Goal: Complete application form: Complete application form

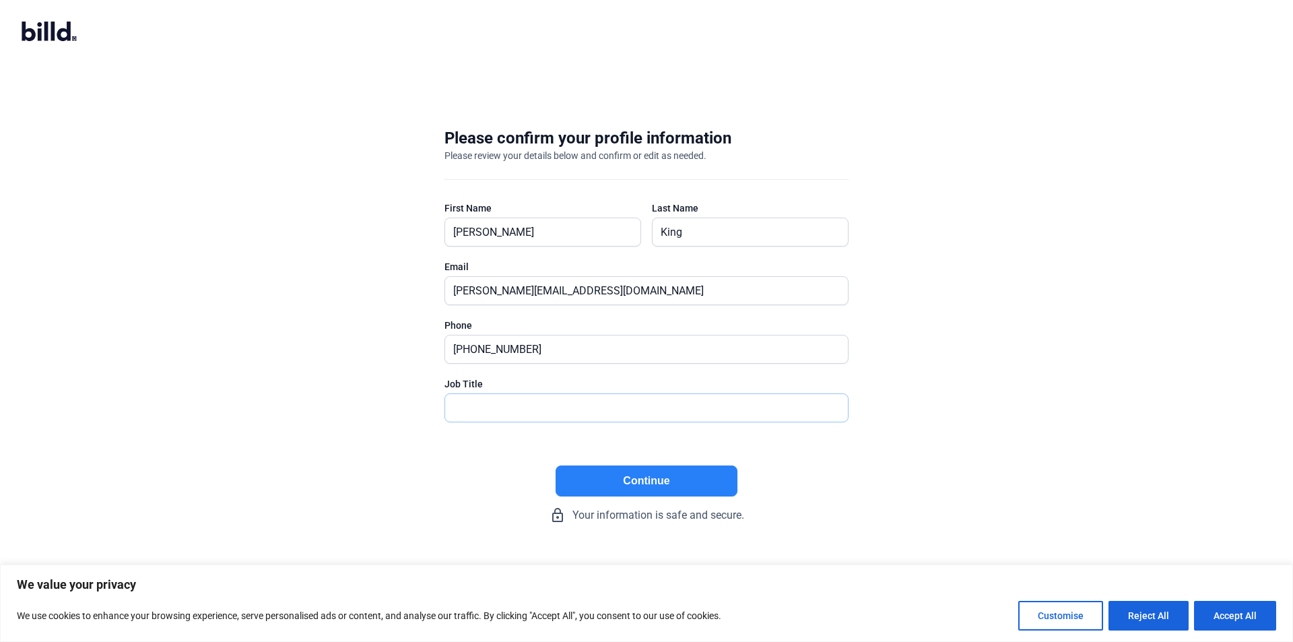
click at [564, 411] on input "text" at bounding box center [646, 408] width 403 height 28
type input "Managing Member"
click at [632, 480] on button "Continue" at bounding box center [647, 480] width 182 height 31
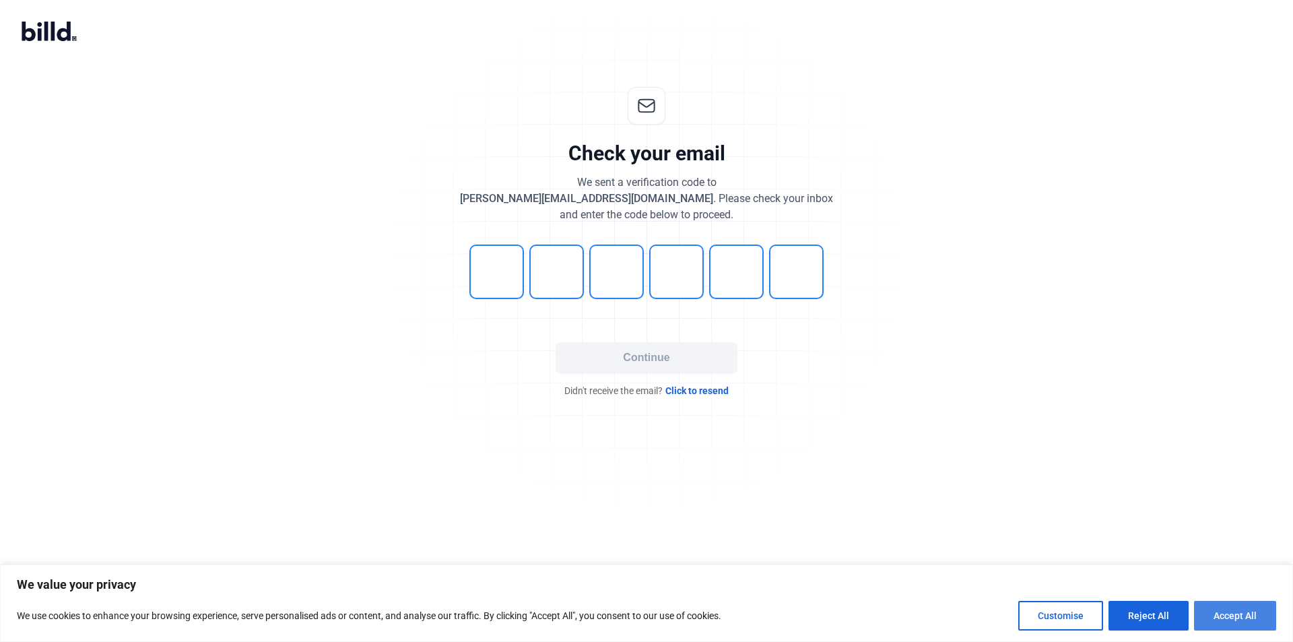
click at [1230, 613] on button "Accept All" at bounding box center [1235, 616] width 82 height 30
checkbox input "true"
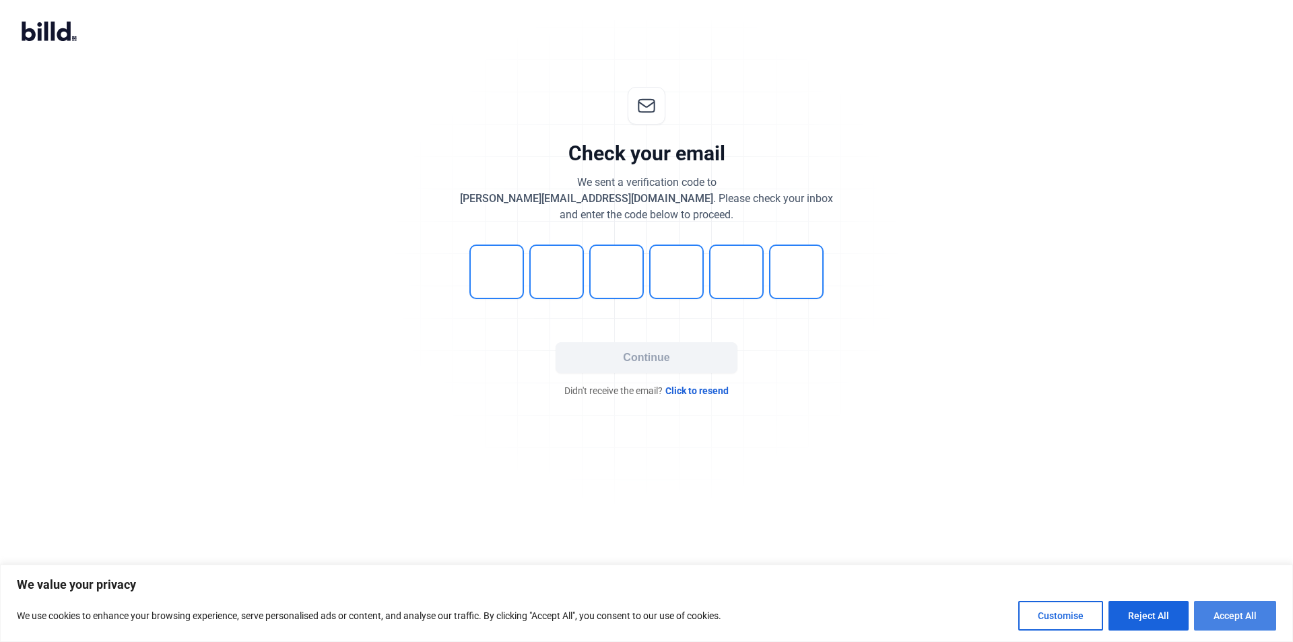
checkbox input "true"
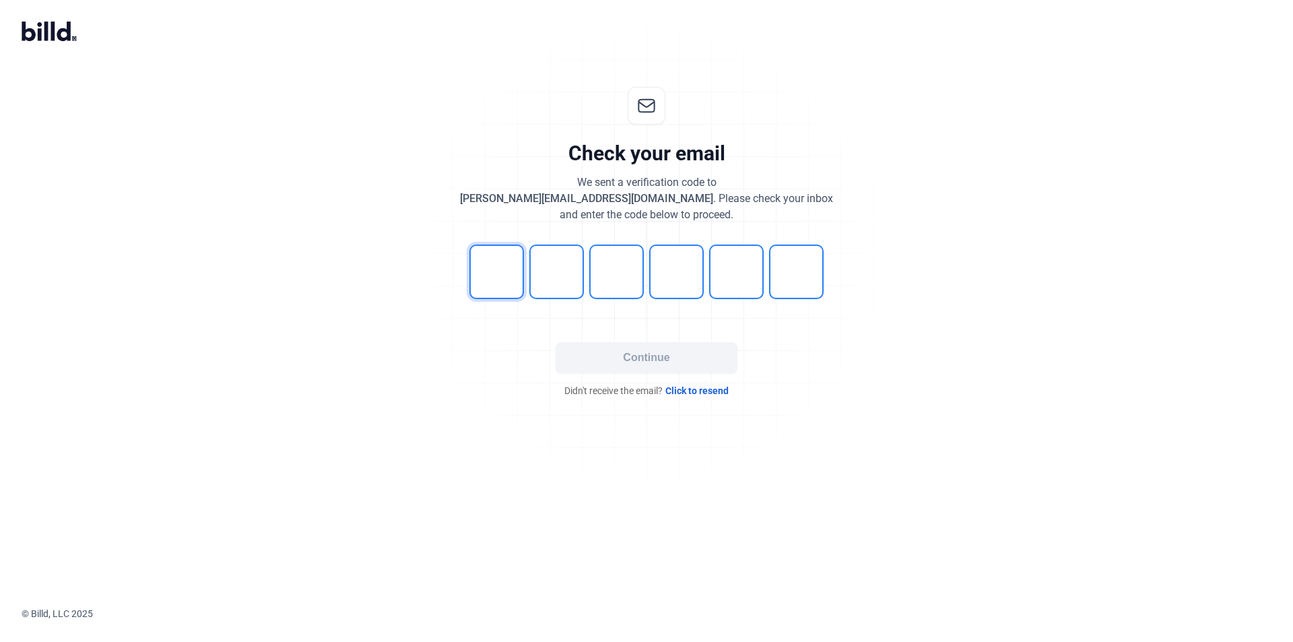
click at [496, 279] on input "tel" at bounding box center [496, 272] width 55 height 55
type input "4"
type input "1"
type input "2"
type input "3"
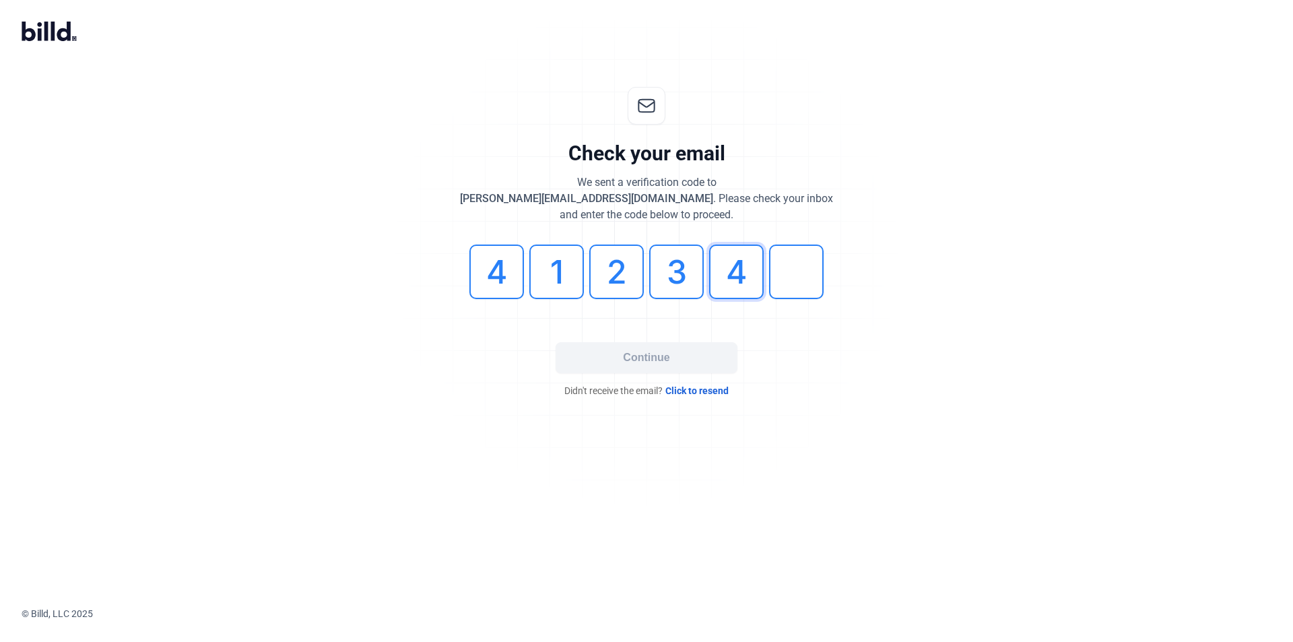
type input "4"
type input "7"
click at [643, 360] on button "Continue" at bounding box center [647, 357] width 182 height 31
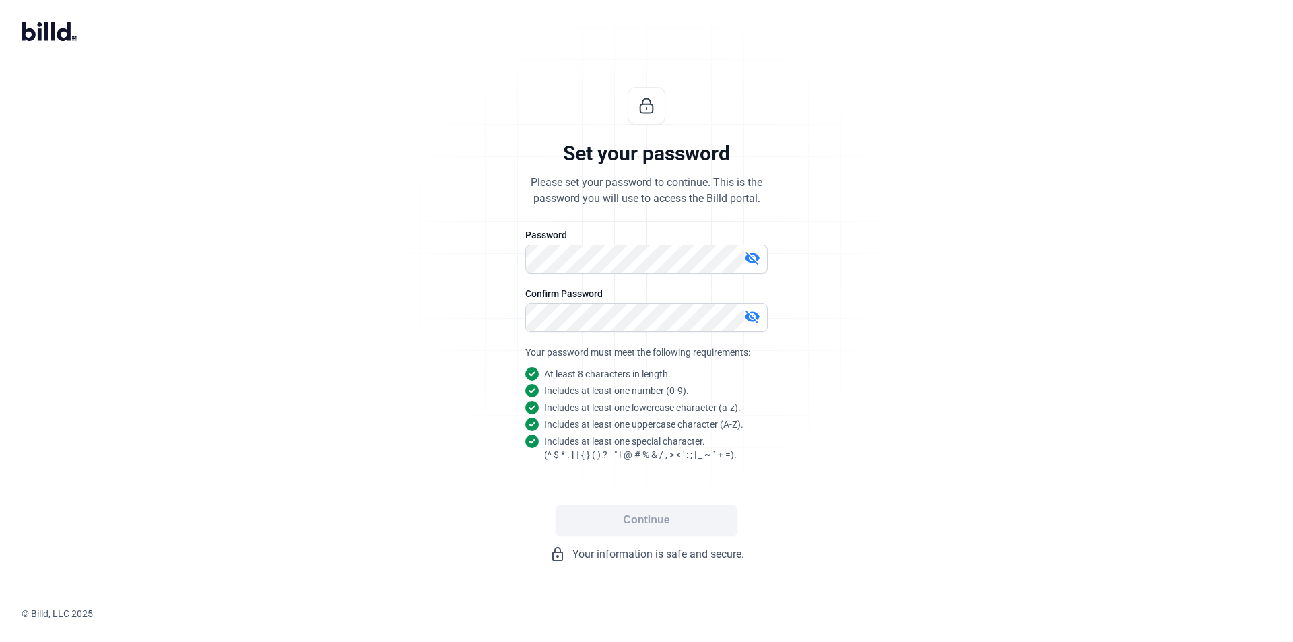
click at [848, 488] on div "Set your password Please set your password to continue. This is the password yo…" at bounding box center [646, 324] width 447 height 519
click at [750, 317] on mat-icon "visibility_off" at bounding box center [752, 317] width 16 height 16
click at [754, 259] on mat-icon "visibility_off" at bounding box center [752, 258] width 16 height 16
click at [669, 519] on button "Continue" at bounding box center [647, 520] width 182 height 31
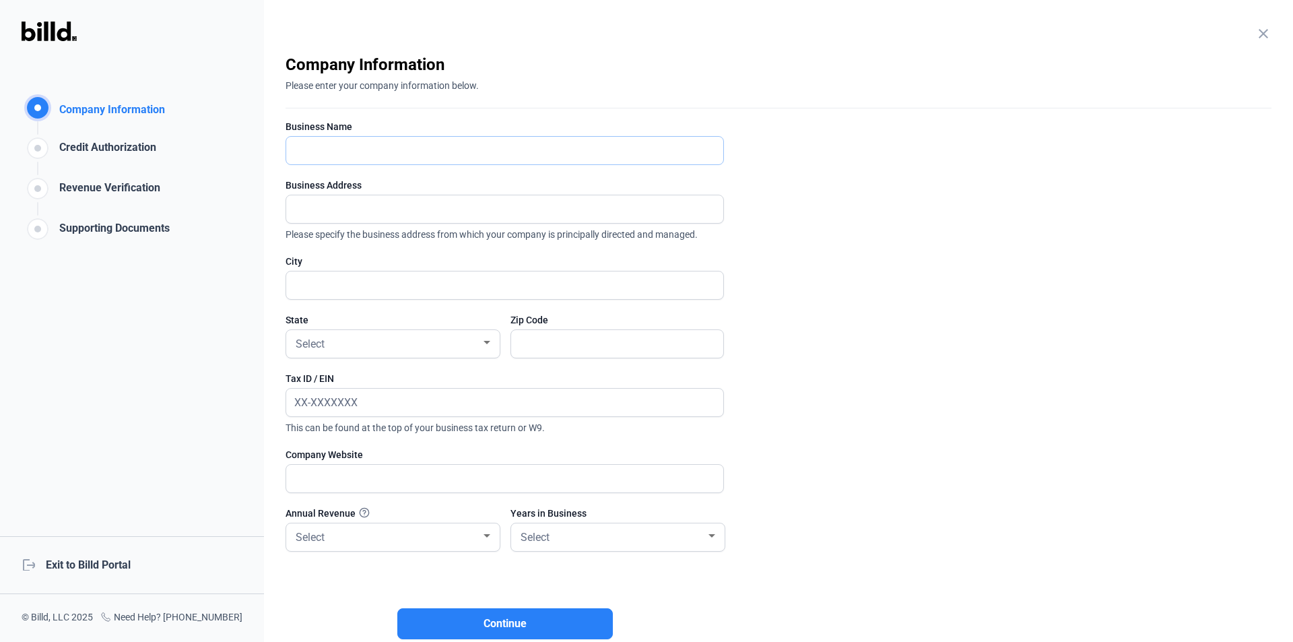
click at [538, 150] on input "text" at bounding box center [504, 151] width 437 height 28
type input "Josh King Excavation, LLC"
type input "780 Orchard St"
type input "Lewisburg"
type input "37091"
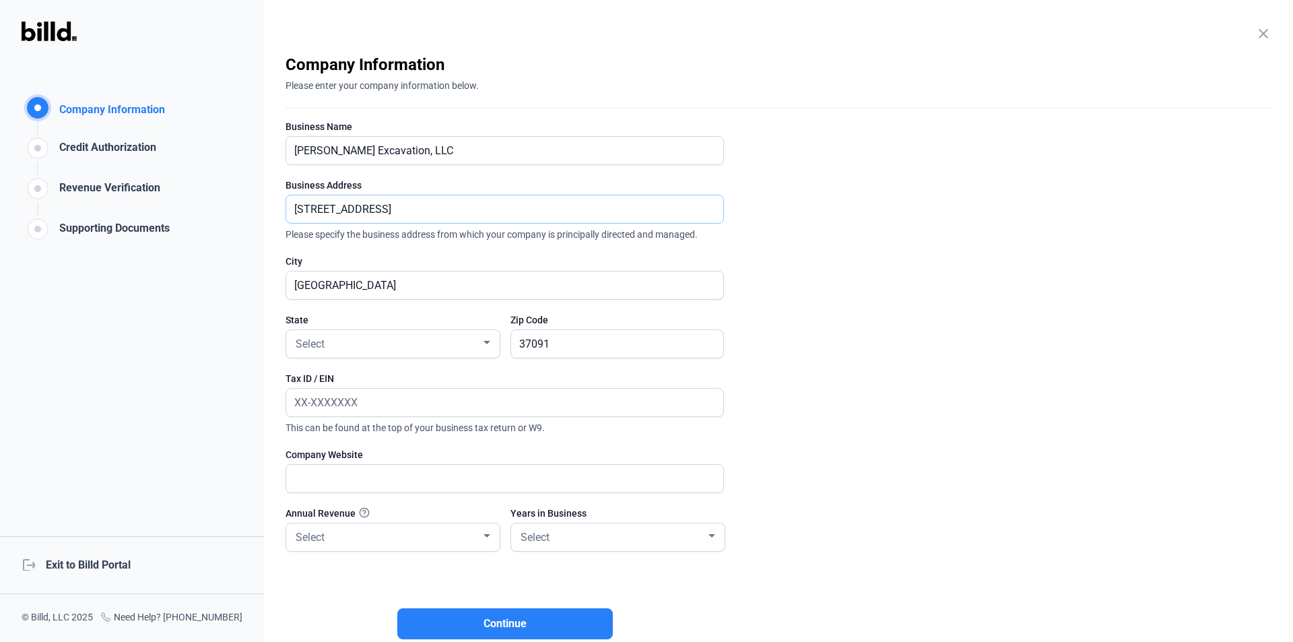
click at [550, 214] on input "780 Orchard St" at bounding box center [497, 209] width 422 height 28
click at [550, 214] on input "780 Orchard St" at bounding box center [504, 209] width 437 height 28
type input "3484 Ostella Road"
type input "Cornersville"
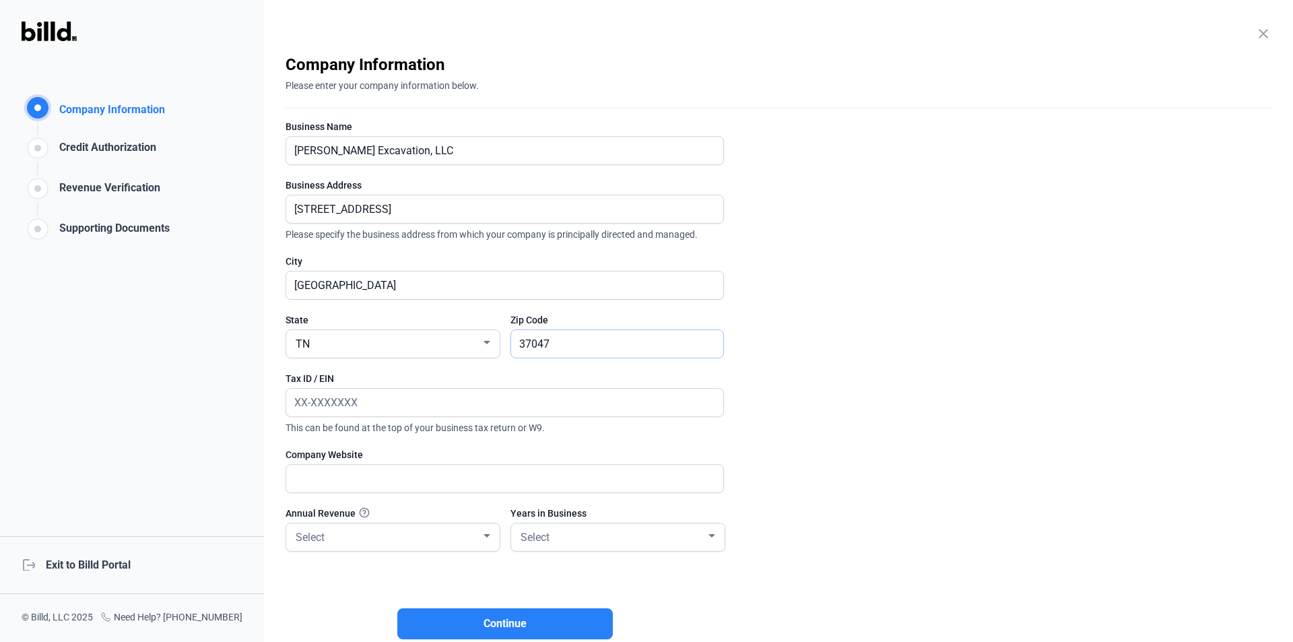
type input "37047"
type input "93-1825460"
click at [441, 476] on input "text" at bounding box center [497, 479] width 422 height 28
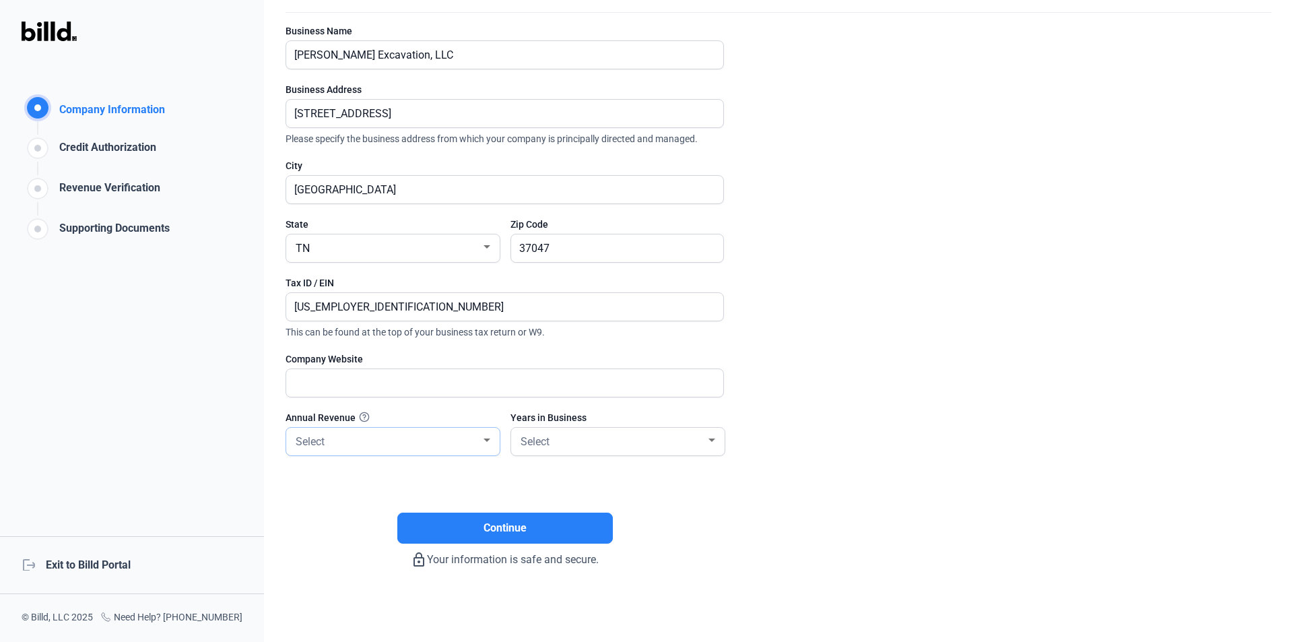
click at [412, 445] on div "Select" at bounding box center [387, 440] width 188 height 19
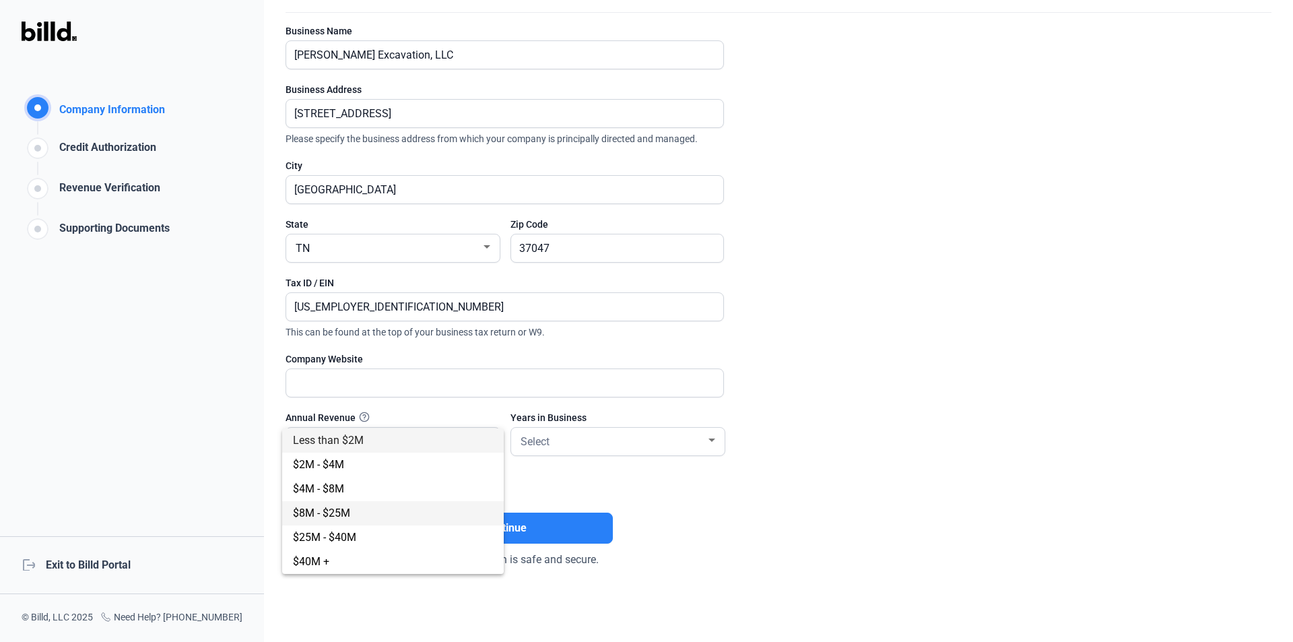
click at [372, 511] on span "$8M - $25M" at bounding box center [393, 513] width 200 height 24
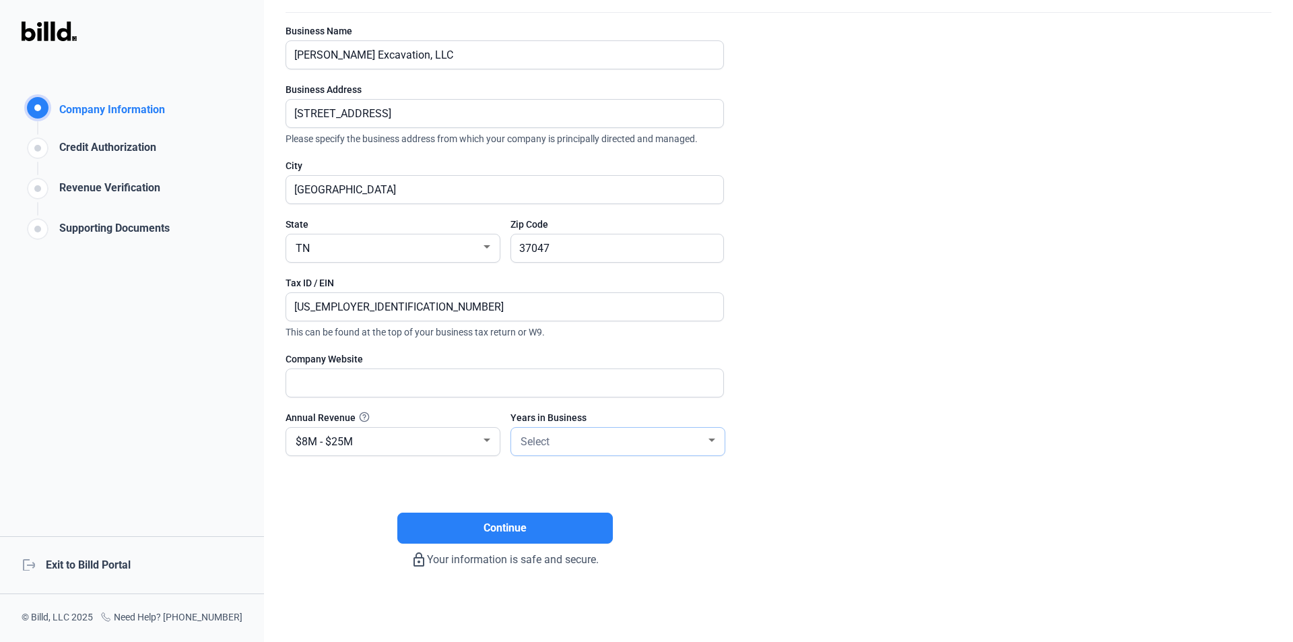
click at [607, 437] on div "Select" at bounding box center [612, 440] width 188 height 19
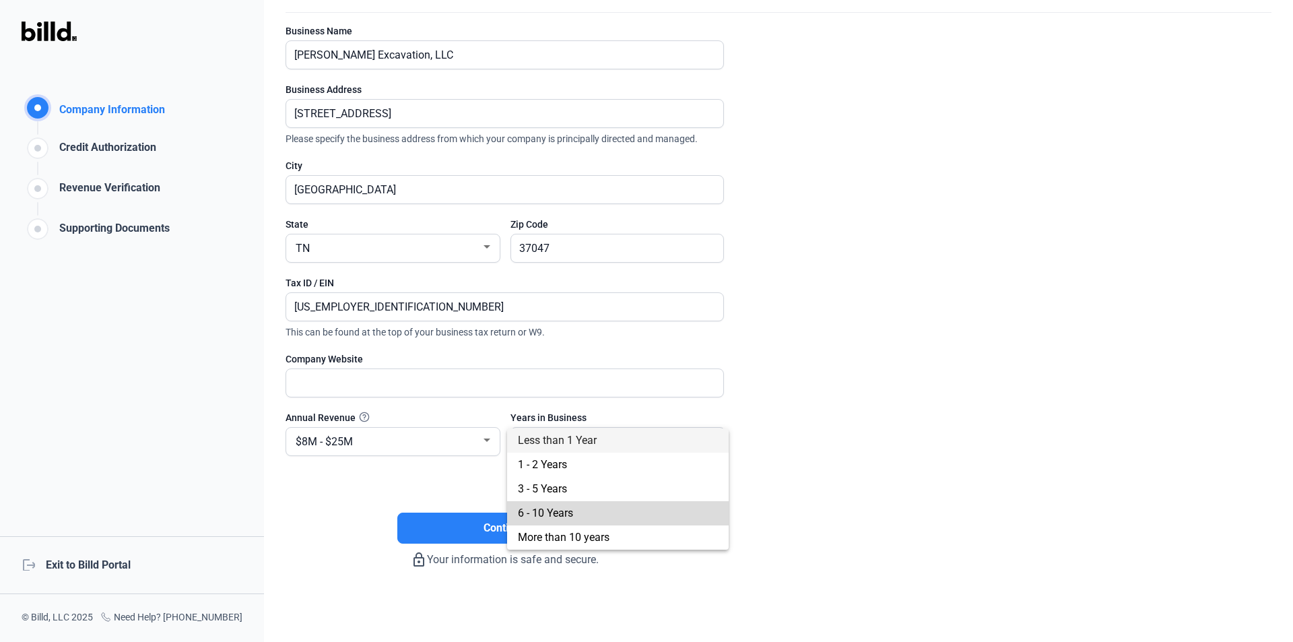
click at [627, 513] on span "6 - 10 Years" at bounding box center [618, 513] width 200 height 24
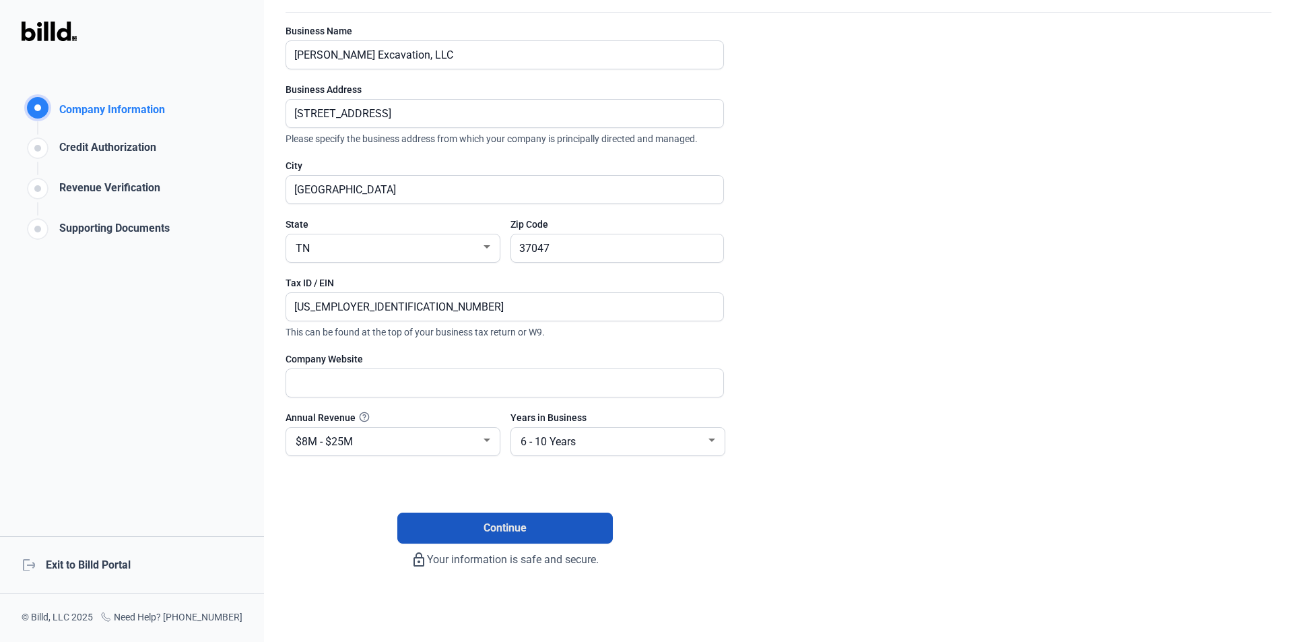
click at [548, 534] on button "Continue" at bounding box center [505, 528] width 216 height 31
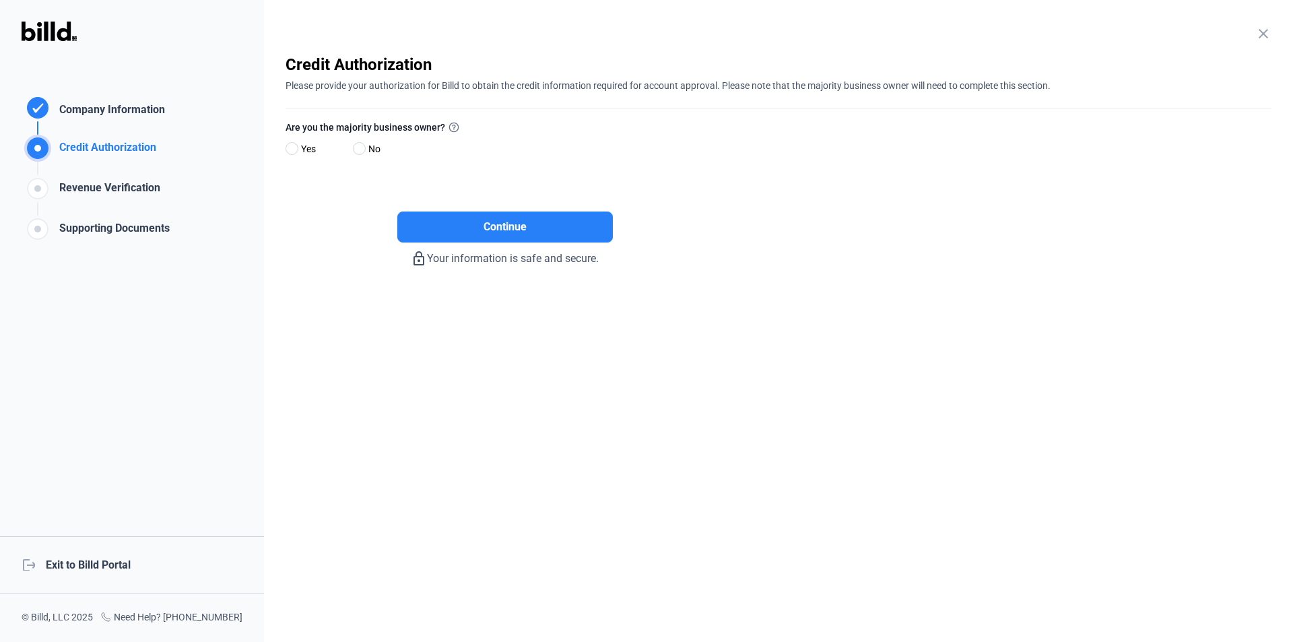
scroll to position [0, 0]
click at [306, 151] on span "Yes" at bounding box center [306, 149] width 20 height 16
click at [296, 151] on input "Yes" at bounding box center [291, 149] width 10 height 10
radio input "true"
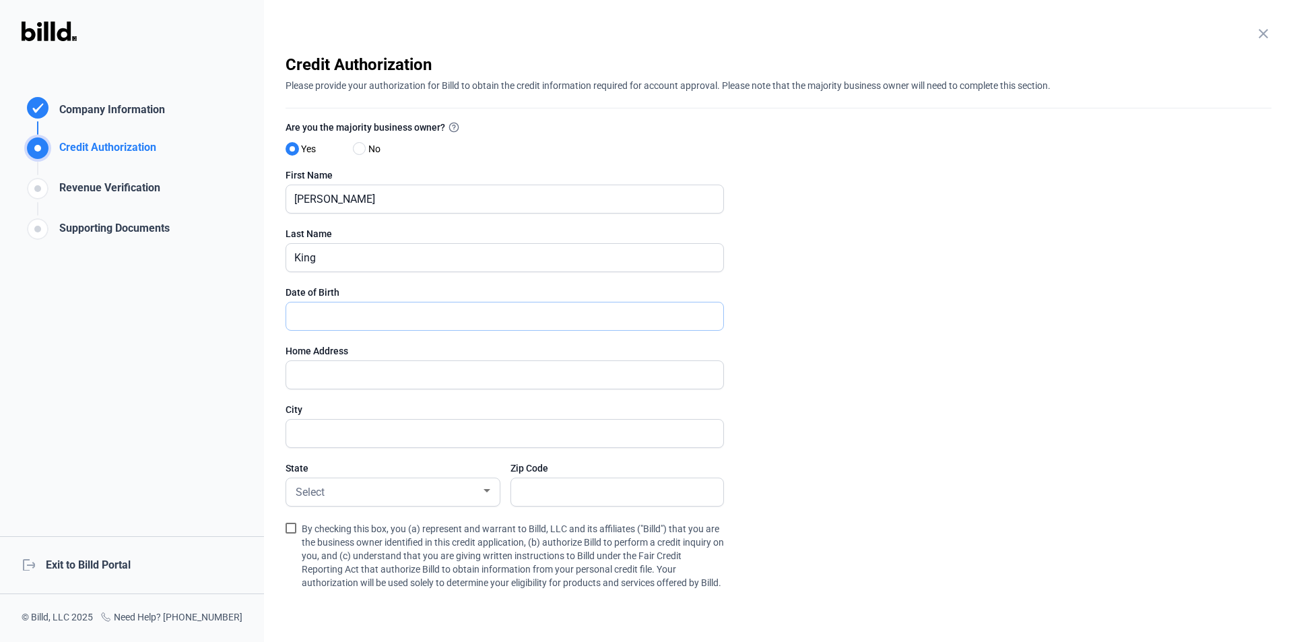
click at [476, 319] on input "text" at bounding box center [497, 316] width 422 height 28
type input "03/21/1989"
type input "3484 Ostella Road"
type input "Cornersville"
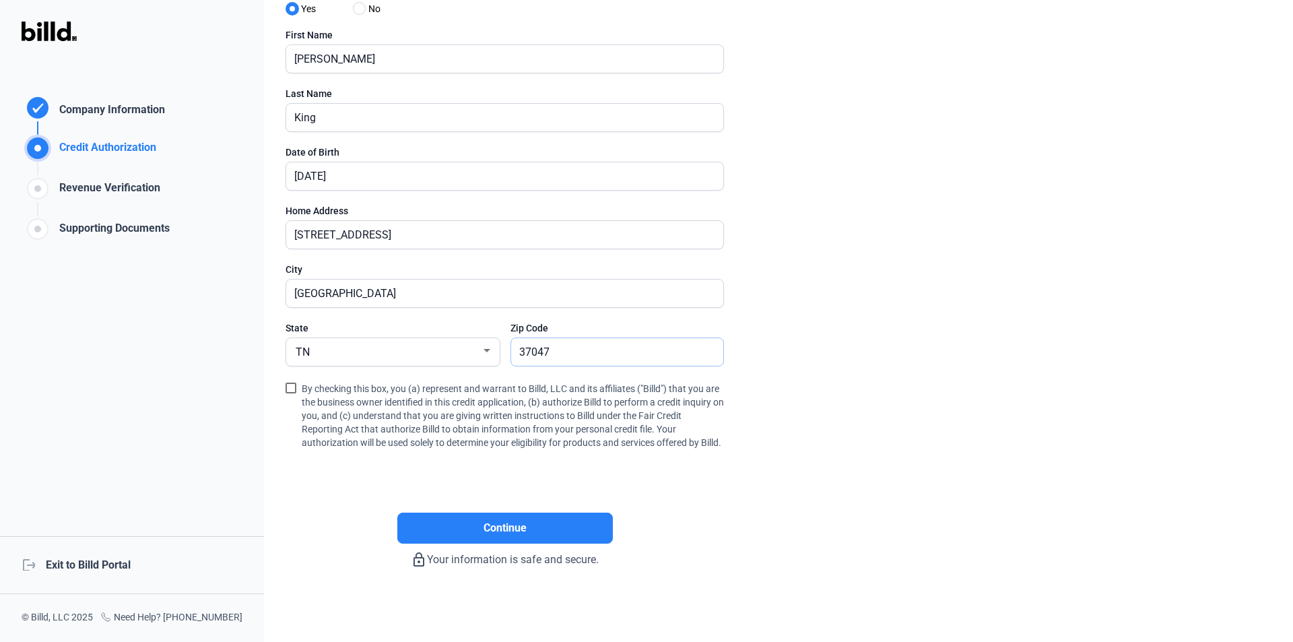
scroll to position [154, 0]
type input "37047"
click at [467, 380] on span "By checking this box, you (a) represent and warrant to Billd, LLC and its affil…" at bounding box center [513, 414] width 422 height 69
click at [0, 0] on input "By checking this box, you (a) represent and warrant to Billd, LLC and its affil…" at bounding box center [0, 0] width 0 height 0
click at [541, 534] on button "Continue" at bounding box center [505, 528] width 216 height 31
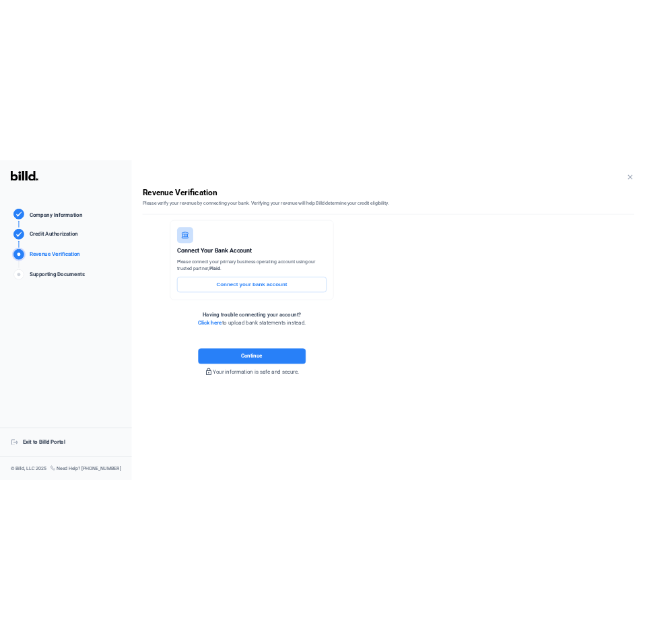
scroll to position [0, 0]
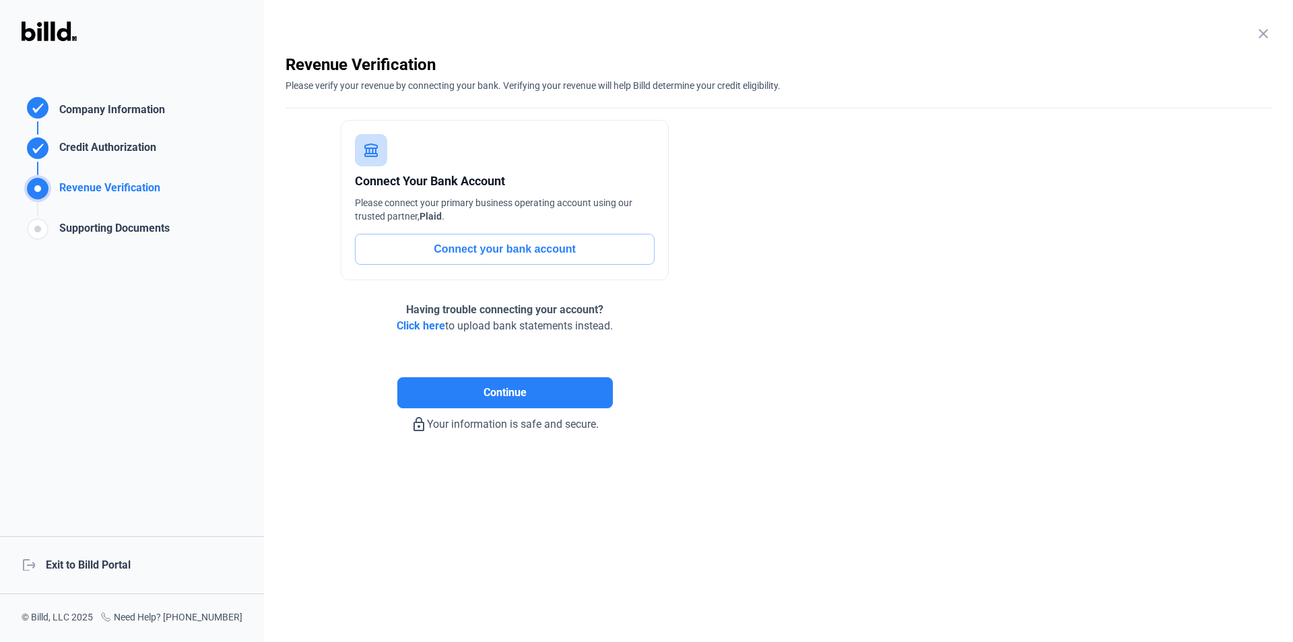
click at [511, 255] on button "Connect your bank account" at bounding box center [505, 249] width 300 height 31
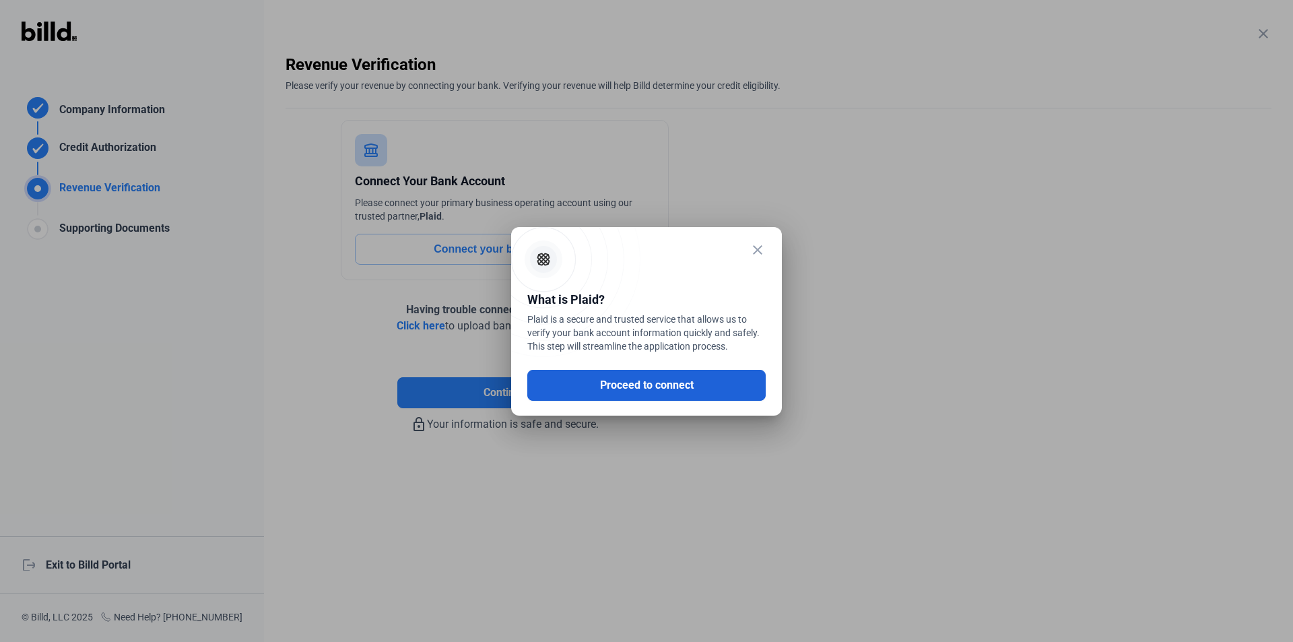
click at [680, 389] on button "Proceed to connect" at bounding box center [646, 385] width 238 height 31
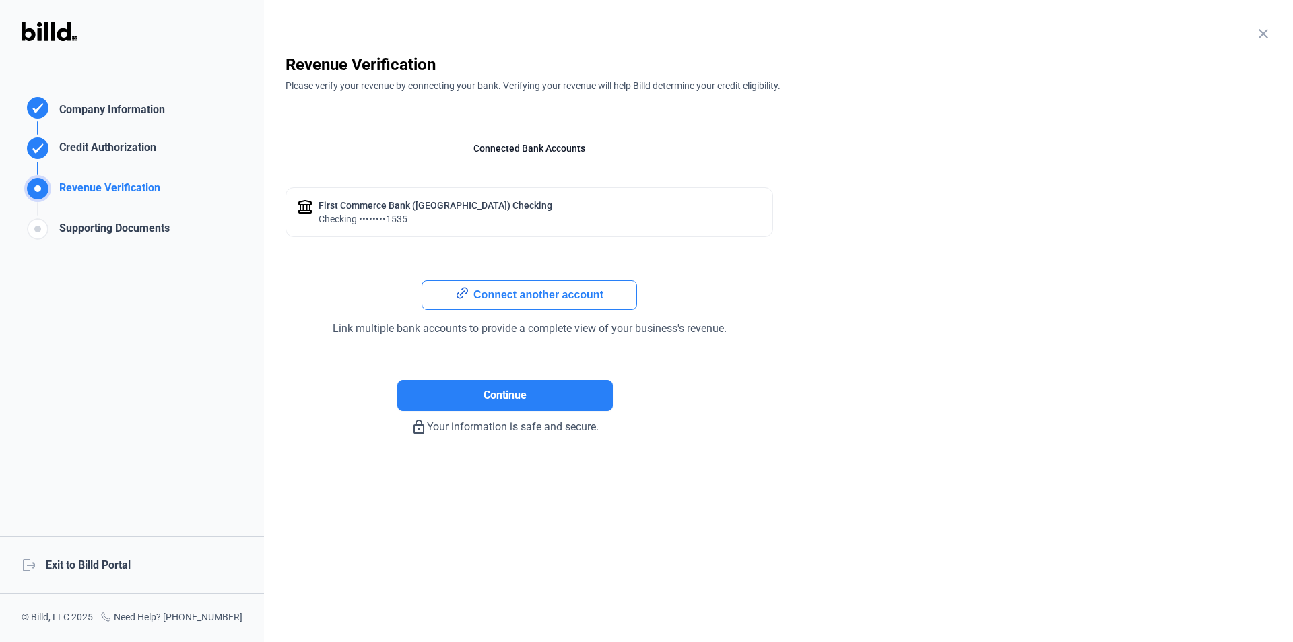
click at [561, 224] on div "First Commerce Bank (TN) checking checking ••••••••1535" at bounding box center [530, 212] width 488 height 50
click at [386, 215] on div "checking ••••••••1535" at bounding box center [436, 218] width 234 height 13
click at [386, 204] on div "First Commerce Bank (TN) checking" at bounding box center [436, 205] width 234 height 13
click at [511, 295] on button "Connect another account" at bounding box center [530, 295] width 216 height 30
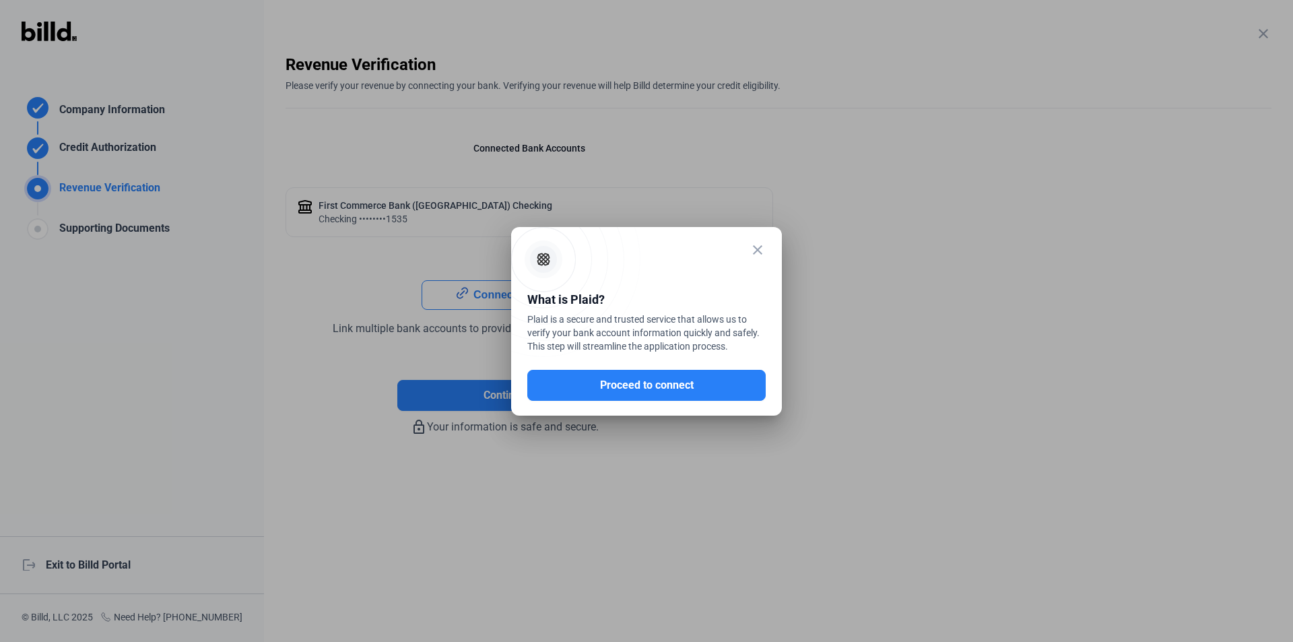
click at [761, 249] on mat-icon "close" at bounding box center [758, 250] width 16 height 16
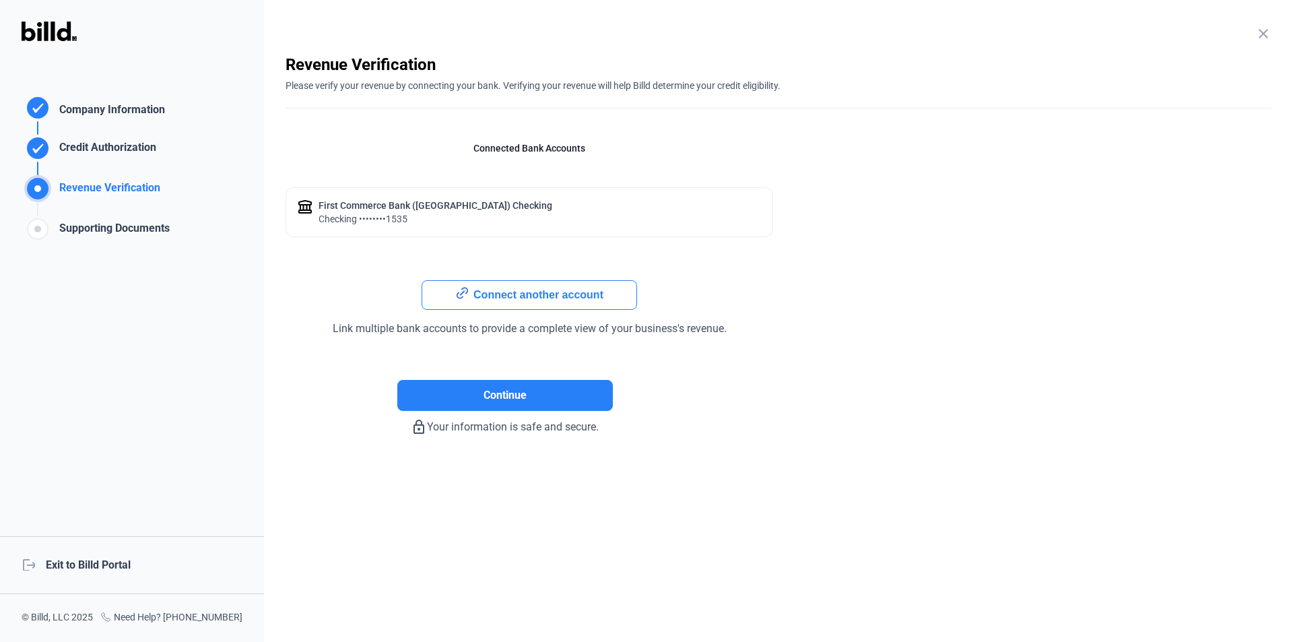
click at [518, 297] on button "Connect another account" at bounding box center [530, 295] width 216 height 30
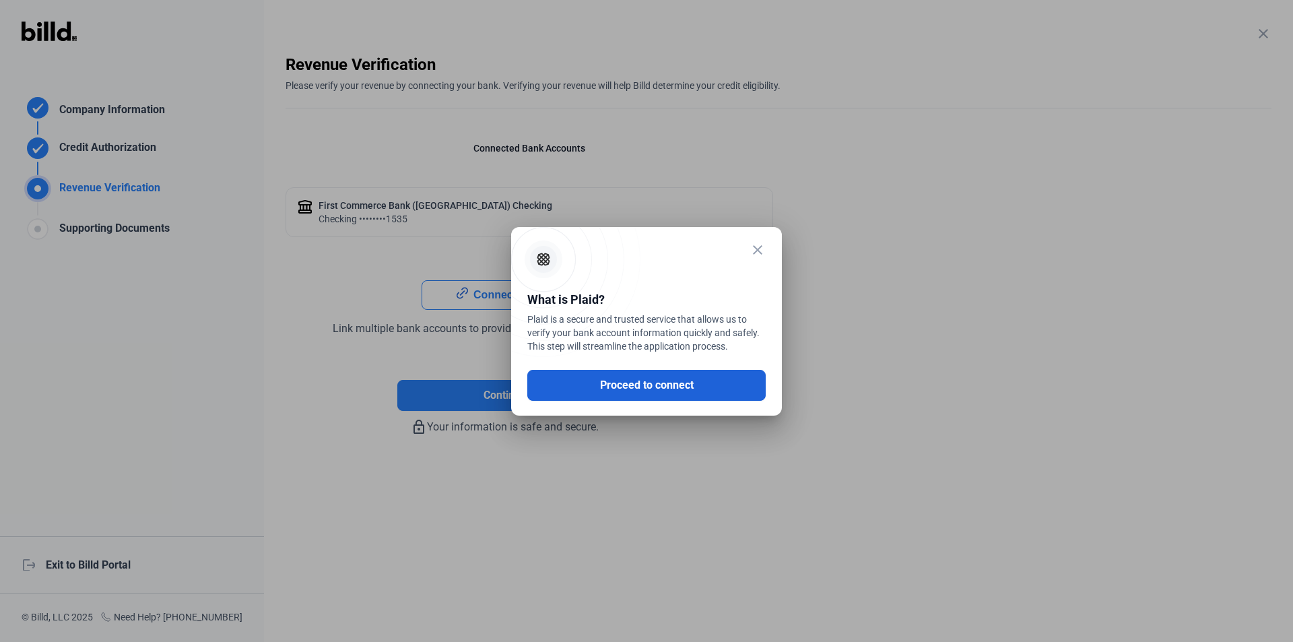
click at [645, 385] on button "Proceed to connect" at bounding box center [646, 385] width 238 height 31
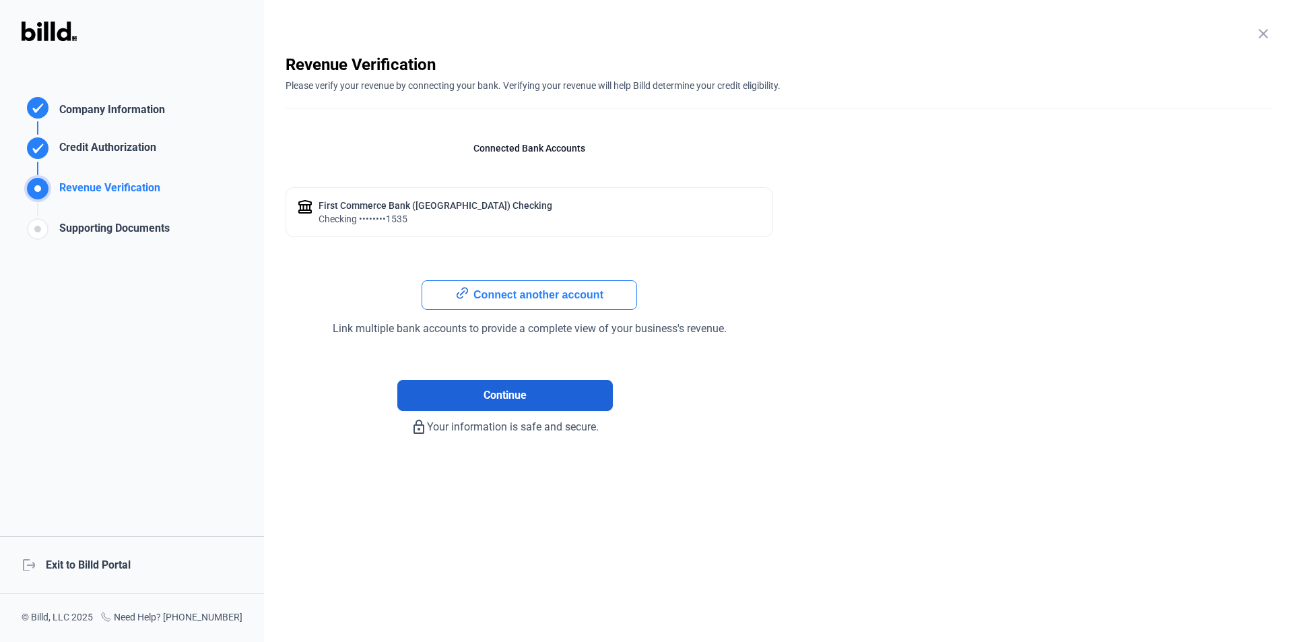
click at [511, 403] on span "Continue" at bounding box center [505, 395] width 43 height 16
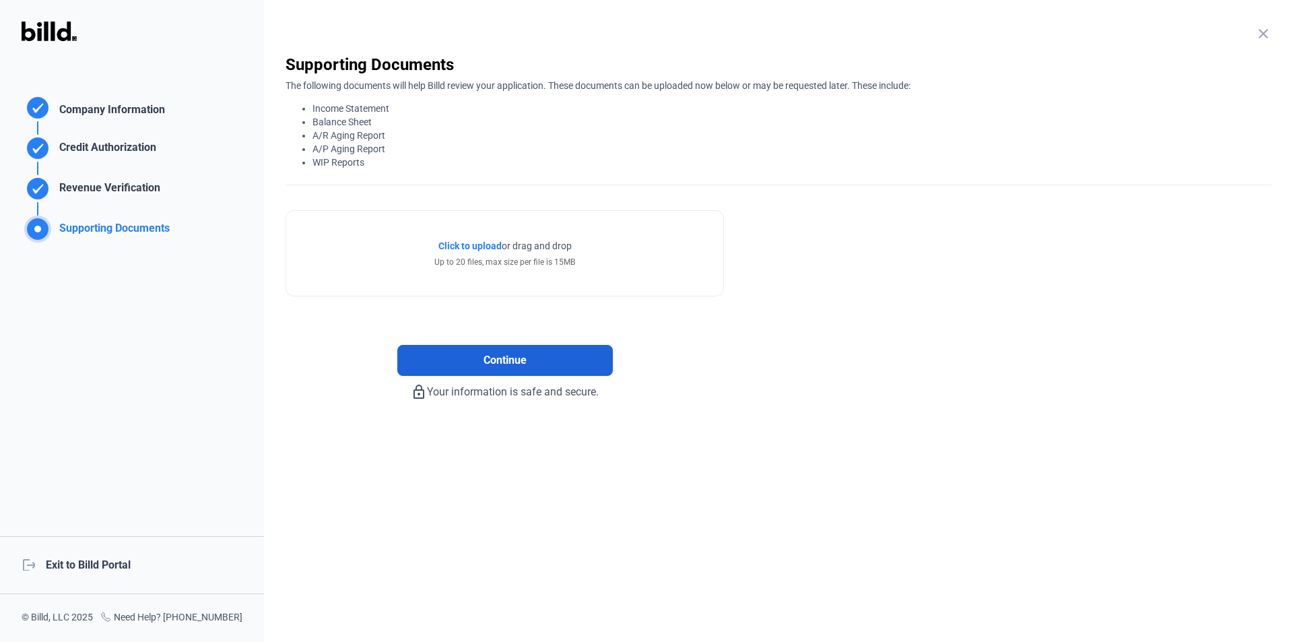
click at [538, 356] on button "Continue" at bounding box center [505, 360] width 216 height 31
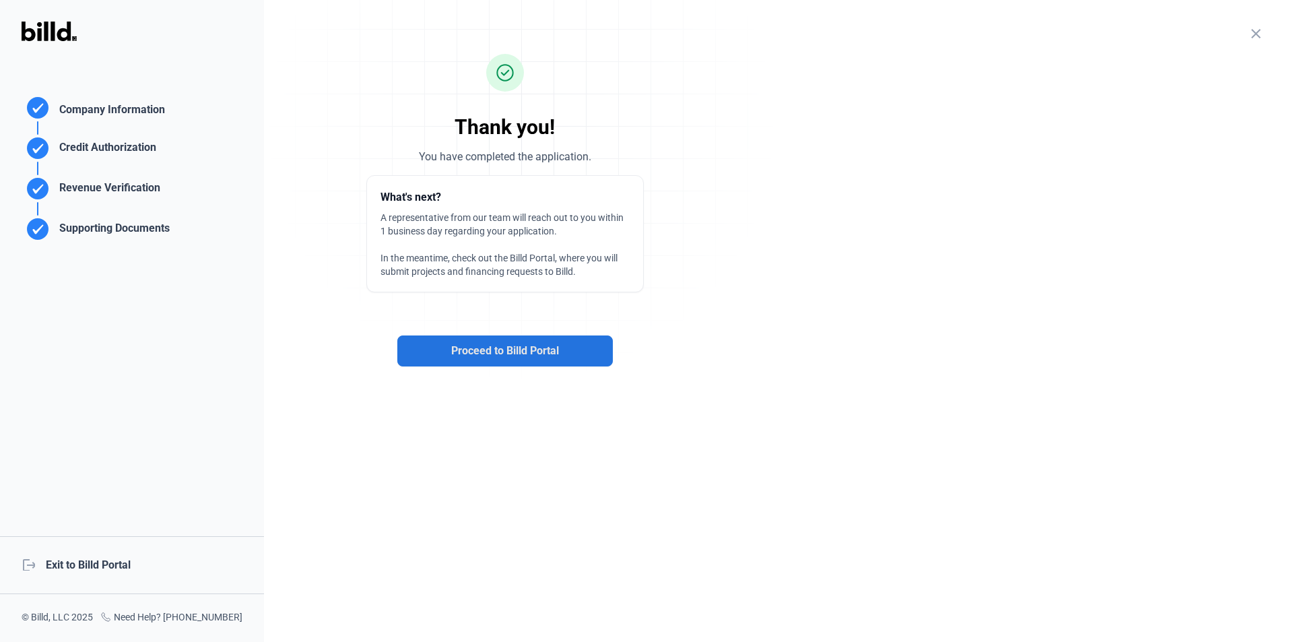
click at [538, 356] on span "Proceed to Billd Portal" at bounding box center [505, 351] width 108 height 16
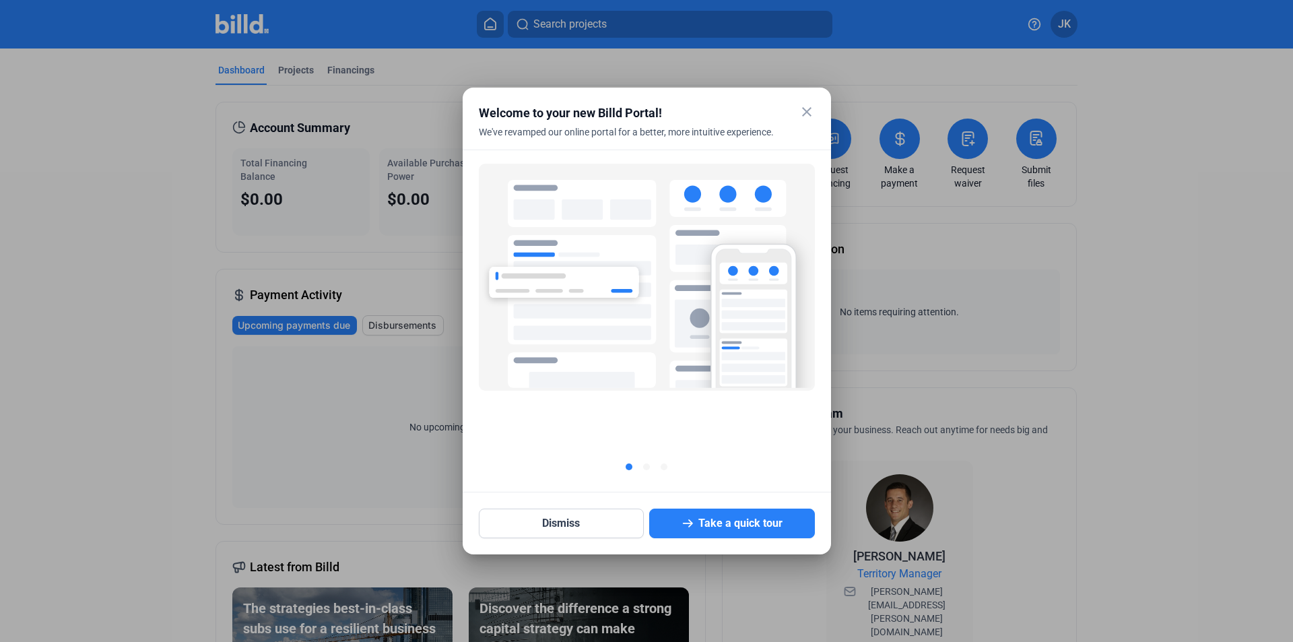
click at [812, 115] on mat-icon "close" at bounding box center [807, 112] width 16 height 16
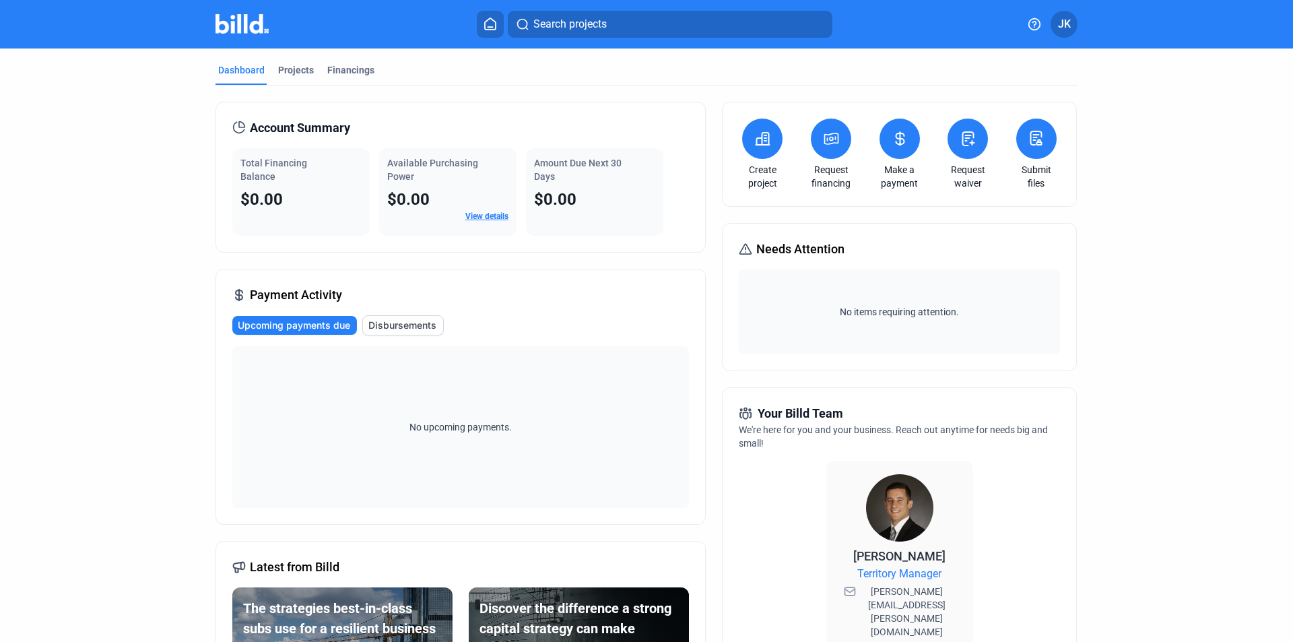
click at [1041, 150] on button at bounding box center [1036, 139] width 40 height 40
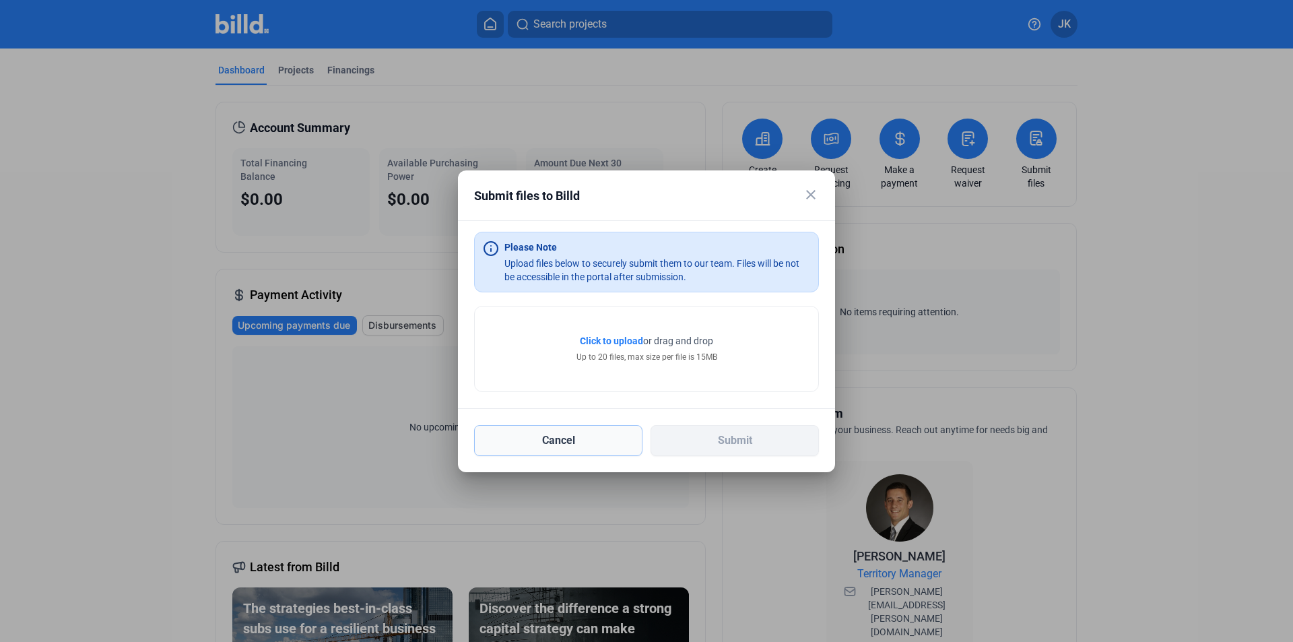
click at [590, 448] on button "Cancel" at bounding box center [558, 440] width 168 height 31
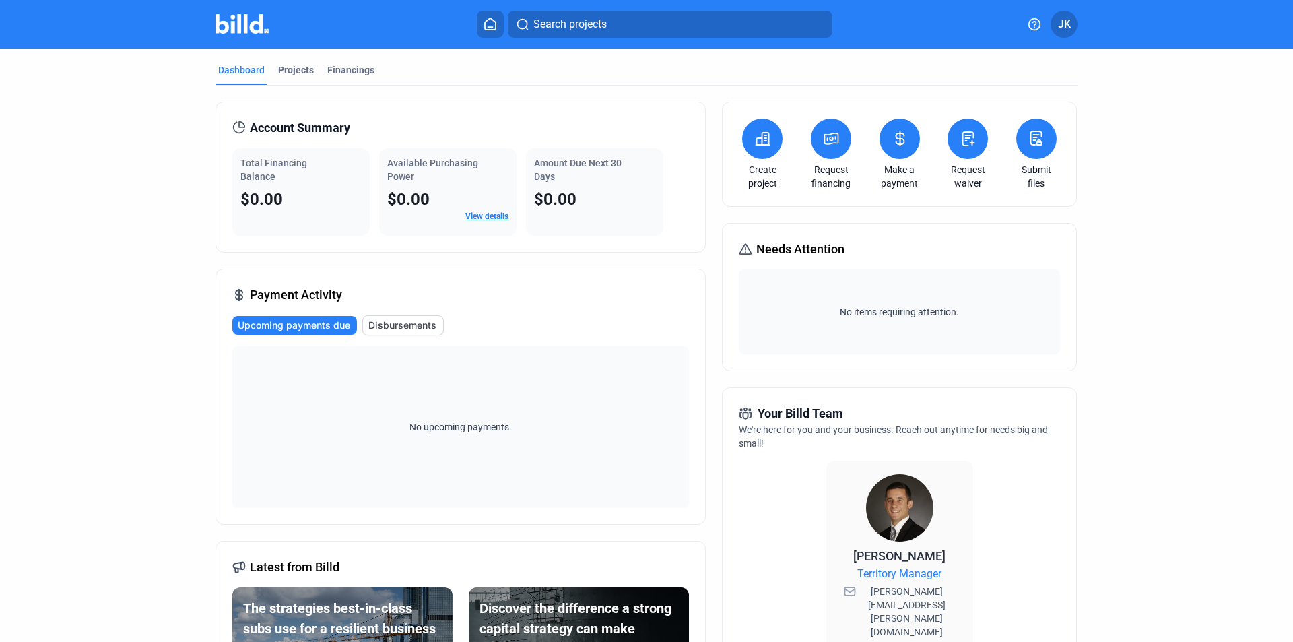
click at [1036, 139] on icon at bounding box center [1036, 138] width 17 height 16
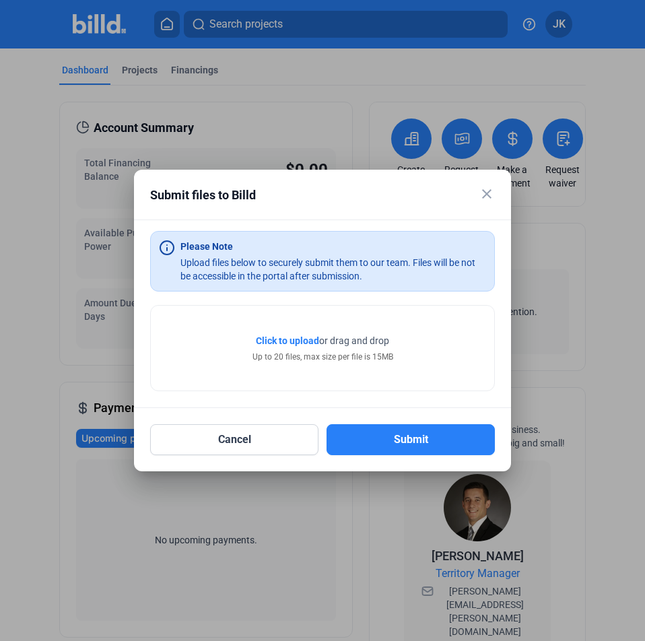
click at [274, 346] on span "Click to upload Tap to upload" at bounding box center [287, 340] width 63 height 13
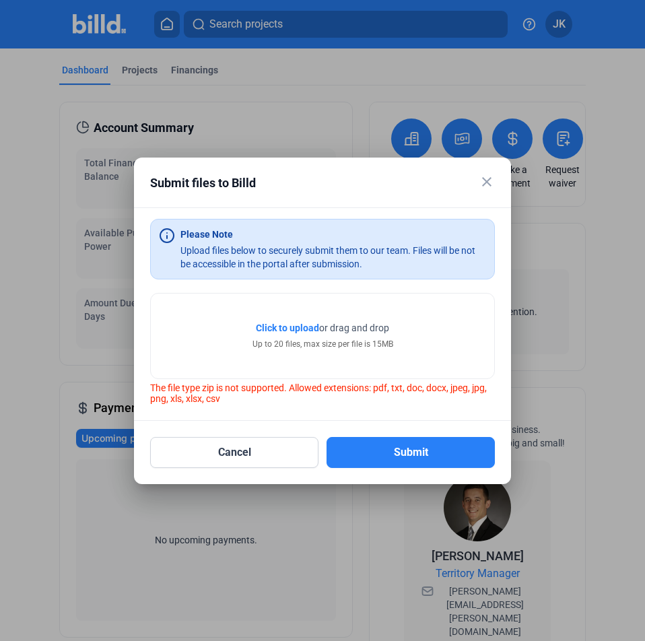
click at [296, 325] on span "Click to upload" at bounding box center [287, 328] width 63 height 11
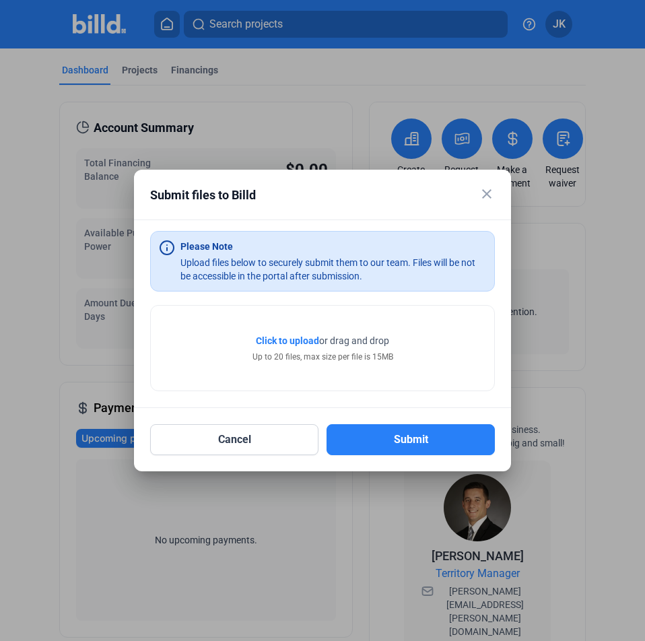
click at [295, 339] on span "Click to upload" at bounding box center [287, 340] width 63 height 11
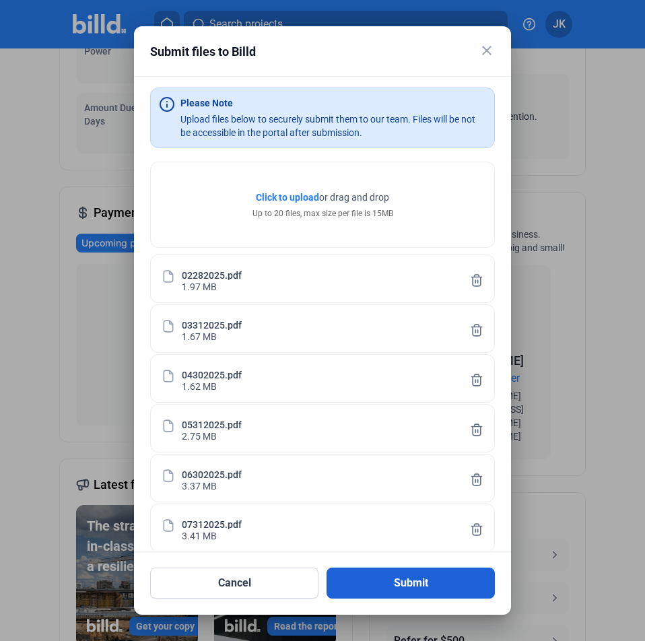
scroll to position [356, 0]
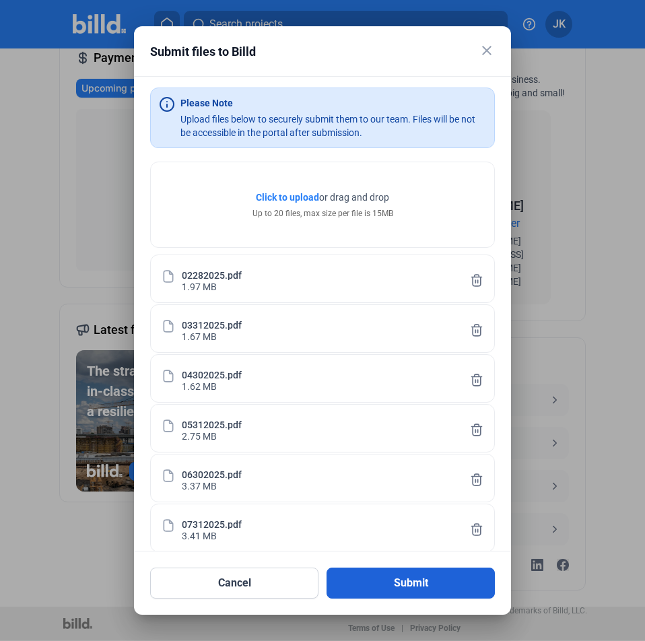
click at [397, 589] on button "Submit" at bounding box center [411, 583] width 168 height 31
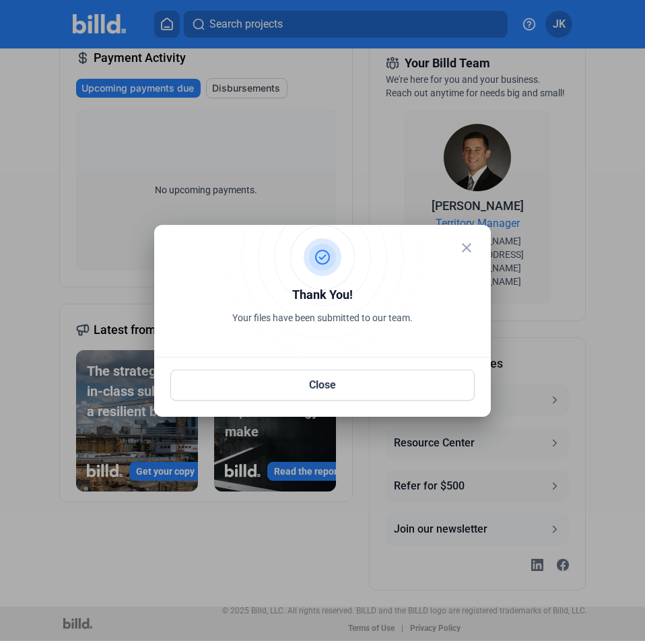
scroll to position [0, 0]
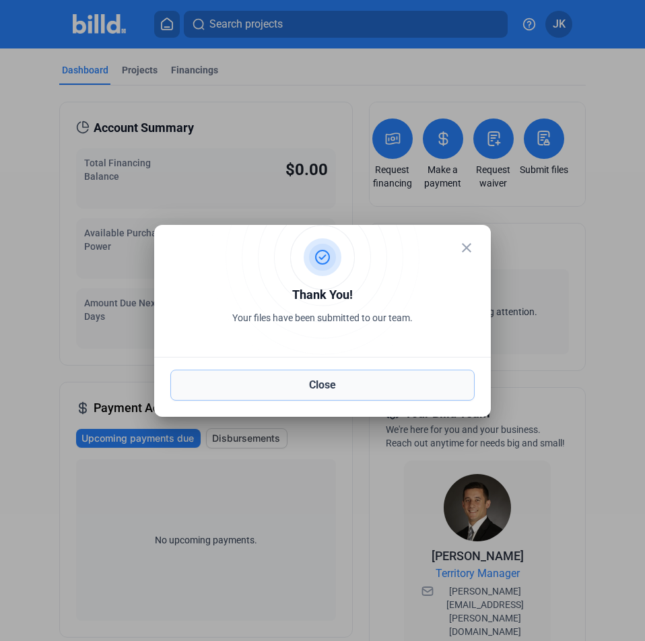
click at [344, 384] on button "Close" at bounding box center [322, 385] width 304 height 31
